Goal: Information Seeking & Learning: Compare options

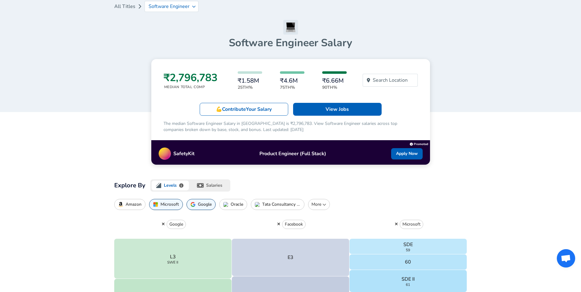
scroll to position [61, 0]
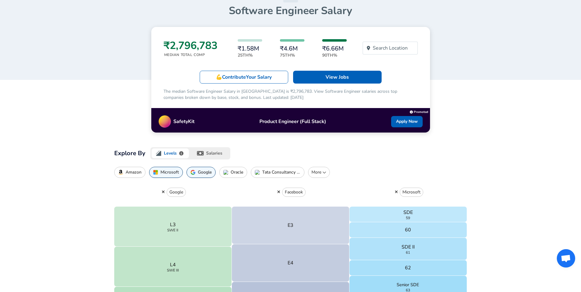
click at [313, 176] on p "More" at bounding box center [319, 172] width 16 height 6
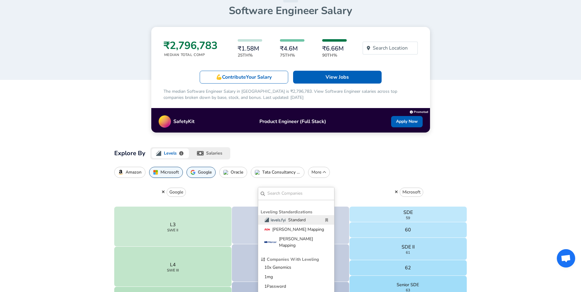
click at [364, 166] on div "Explore By Levels salaries Amazon Microsoft Google Oracle Tata Consultancy Serv…" at bounding box center [290, 285] width 353 height 276
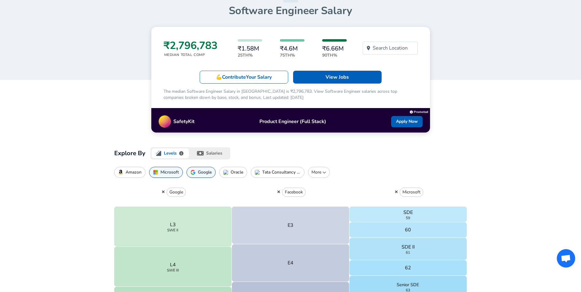
click at [197, 178] on button "Google" at bounding box center [201, 172] width 29 height 11
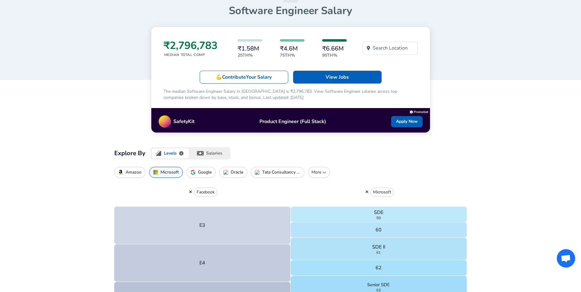
click at [179, 176] on button "Microsoft" at bounding box center [166, 172] width 34 height 11
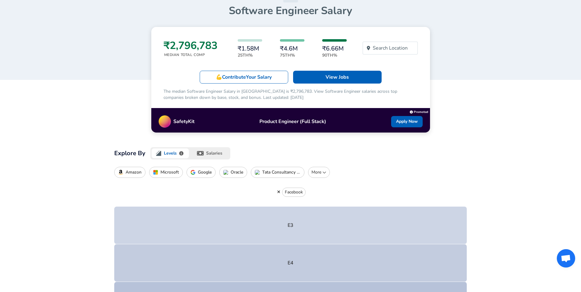
click at [138, 175] on p "Amazon" at bounding box center [134, 172] width 16 height 5
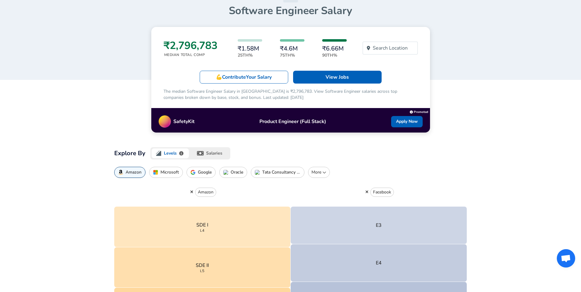
click at [368, 194] on div "Facebook" at bounding box center [379, 192] width 176 height 29
click at [366, 194] on icon "button" at bounding box center [366, 192] width 3 height 4
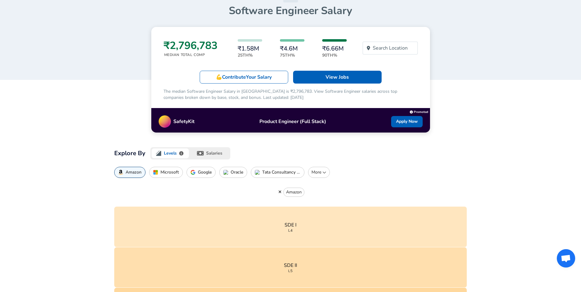
click at [314, 176] on p "More" at bounding box center [319, 172] width 16 height 6
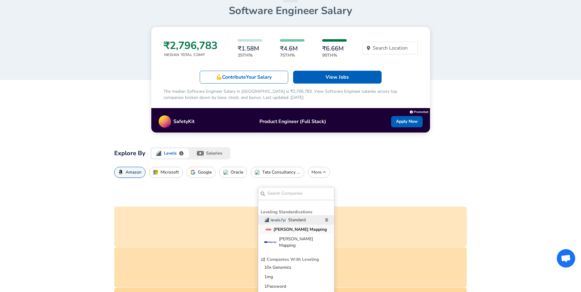
click at [309, 232] on button "[PERSON_NAME] Mapping" at bounding box center [297, 229] width 76 height 9
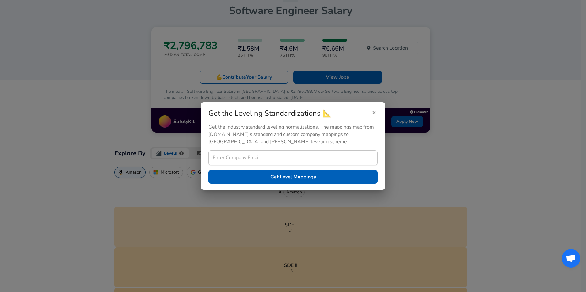
click at [379, 113] on div "Get the Leveling Standardizations 📐 Get the industry standard leveling normaliz…" at bounding box center [293, 145] width 184 height 87
click at [376, 111] on button "button" at bounding box center [373, 112] width 7 height 9
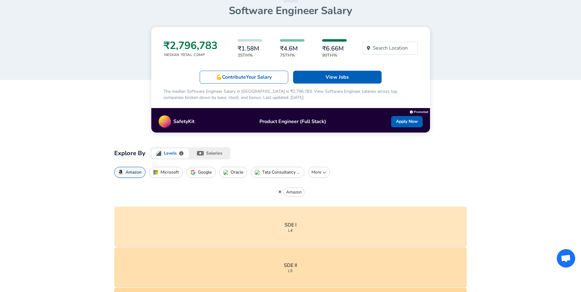
click at [316, 176] on p "More" at bounding box center [319, 172] width 16 height 6
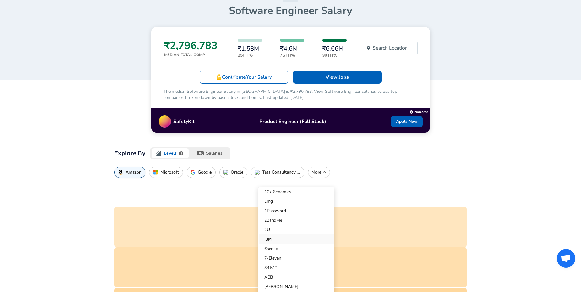
scroll to position [61, 0]
click at [294, 204] on p "10x Genomics" at bounding box center [298, 206] width 64 height 6
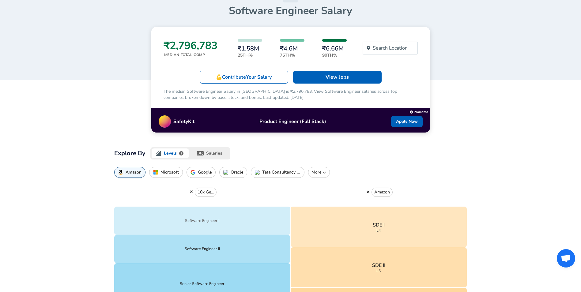
click at [212, 224] on p "Software Engineer I" at bounding box center [202, 221] width 34 height 6
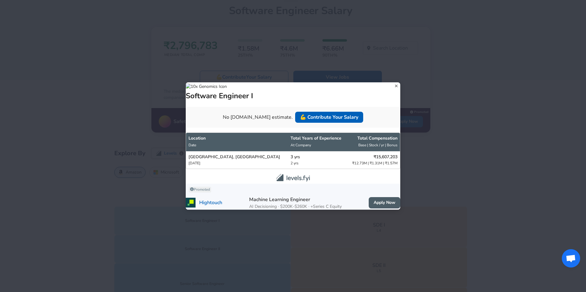
click at [392, 81] on icon at bounding box center [396, 85] width 8 height 9
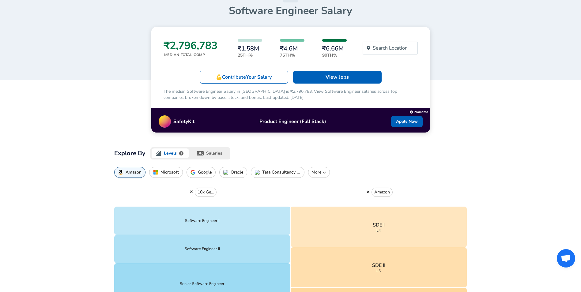
click at [322, 174] on button "More" at bounding box center [319, 172] width 22 height 11
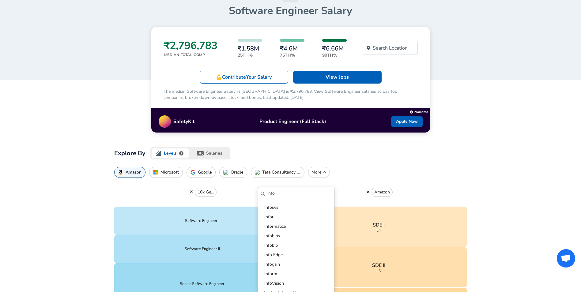
type input "info"
click at [305, 203] on button "Infosys" at bounding box center [297, 207] width 76 height 9
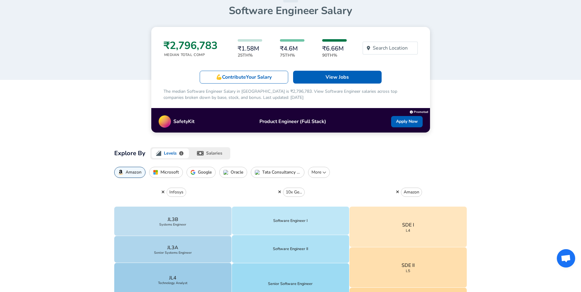
click at [278, 194] on icon "button" at bounding box center [279, 192] width 3 height 3
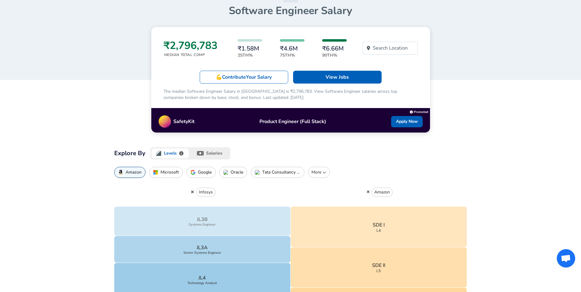
click at [208, 236] on button "JL3B Systems Engineer" at bounding box center [202, 221] width 176 height 29
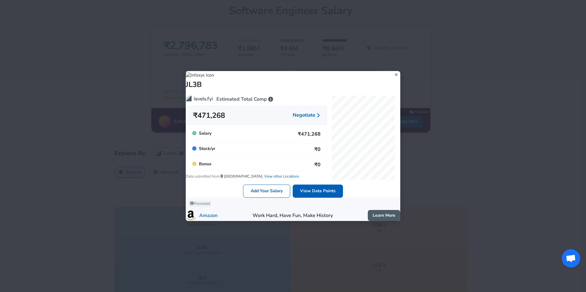
click at [114, 214] on div "JL3B Estimated Total Comp ₹471,268 Negotiate Salary ₹471,268 Stock / yr ₹0 Bonu…" at bounding box center [293, 146] width 586 height 292
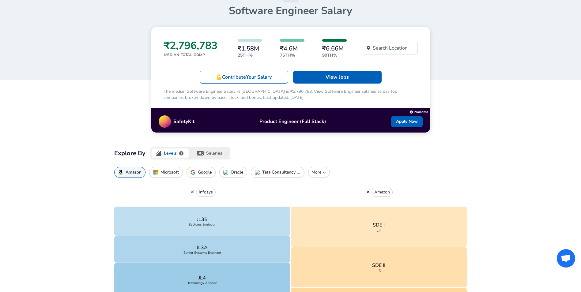
click at [366, 195] on button "button" at bounding box center [368, 192] width 7 height 6
